Goal: Navigation & Orientation: Find specific page/section

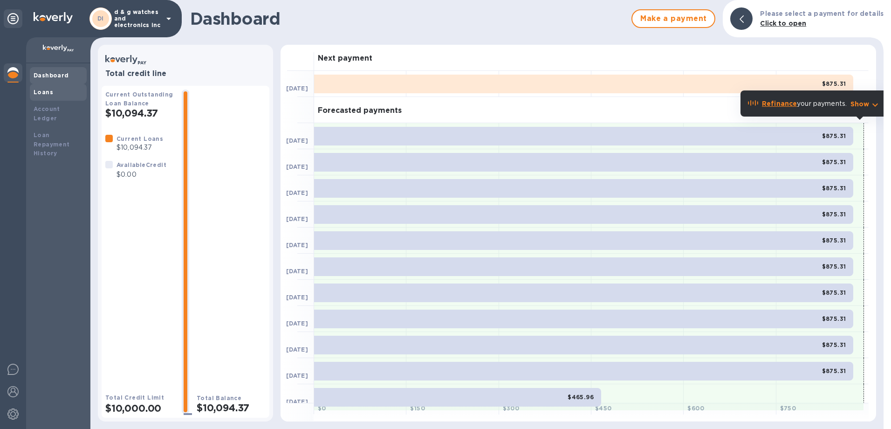
click at [41, 89] on b "Loans" at bounding box center [44, 92] width 20 height 7
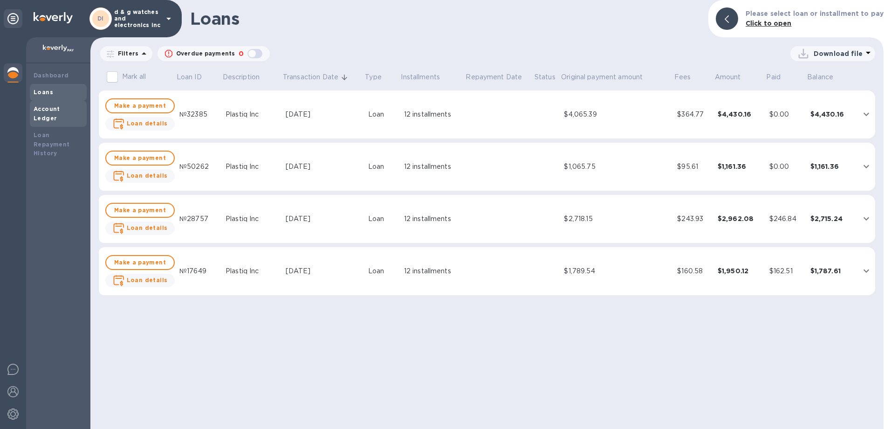
click at [50, 108] on b "Account Ledger" at bounding box center [47, 113] width 27 height 16
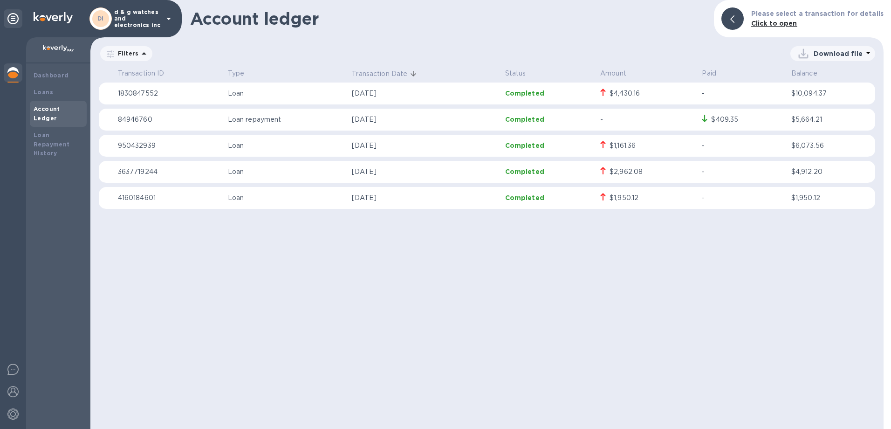
click at [52, 16] on img at bounding box center [53, 17] width 39 height 11
click at [57, 17] on img at bounding box center [53, 17] width 39 height 11
click at [41, 86] on div "Loans" at bounding box center [58, 92] width 57 height 17
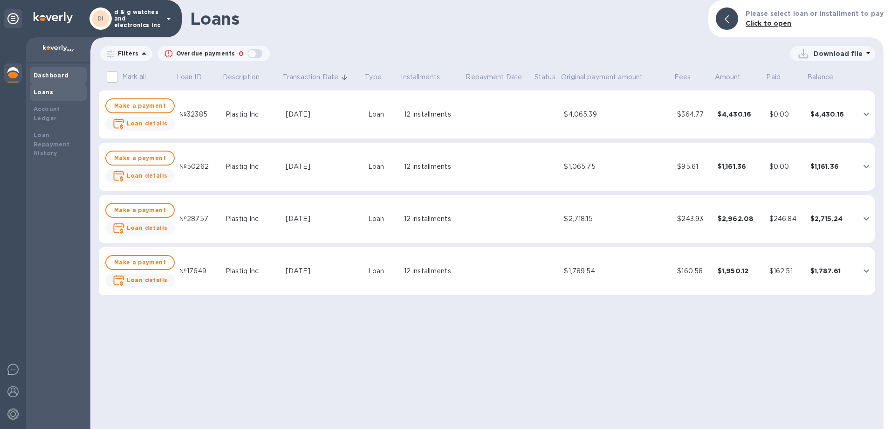
click at [51, 74] on b "Dashboard" at bounding box center [51, 75] width 35 height 7
